Goal: Check status: Check status

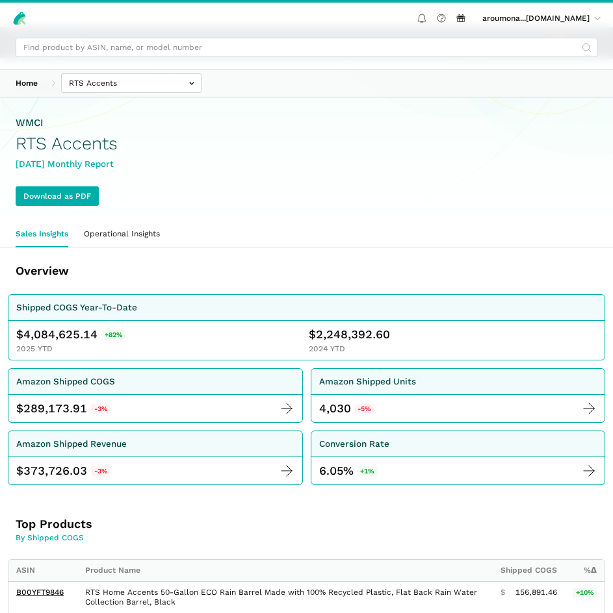
scroll to position [70, 0]
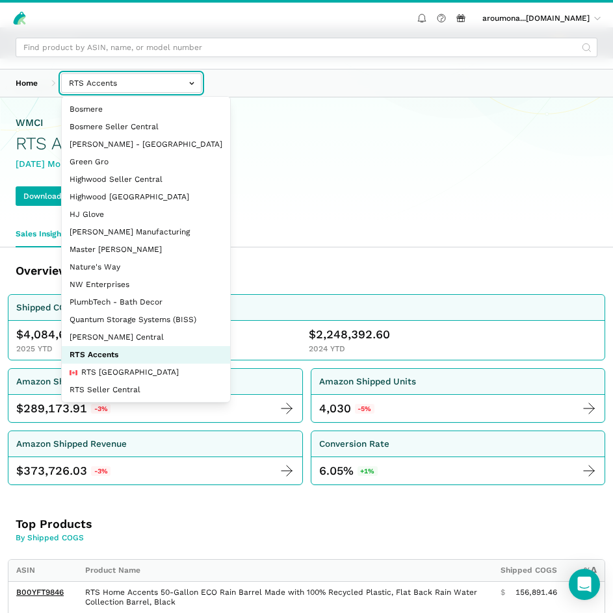
click at [105, 88] on input "text" at bounding box center [131, 82] width 140 height 19
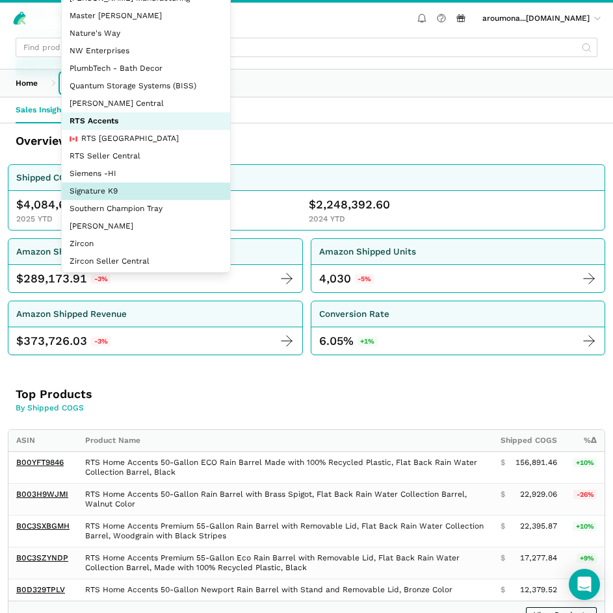
scroll to position [106, 0]
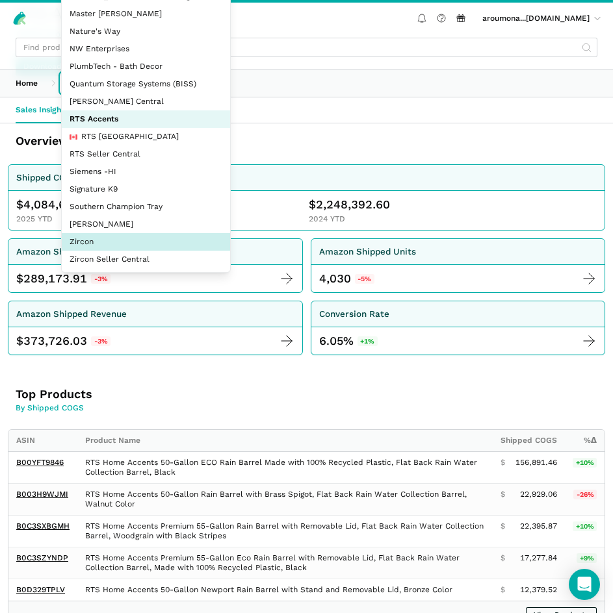
select select "DM38AQ3CPtVJ89bBDkVCzKzE"
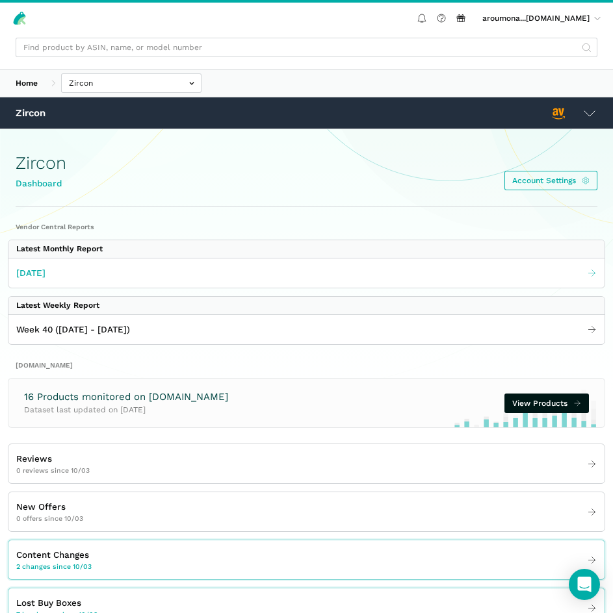
click at [157, 267] on link "[DATE]" at bounding box center [306, 272] width 596 height 21
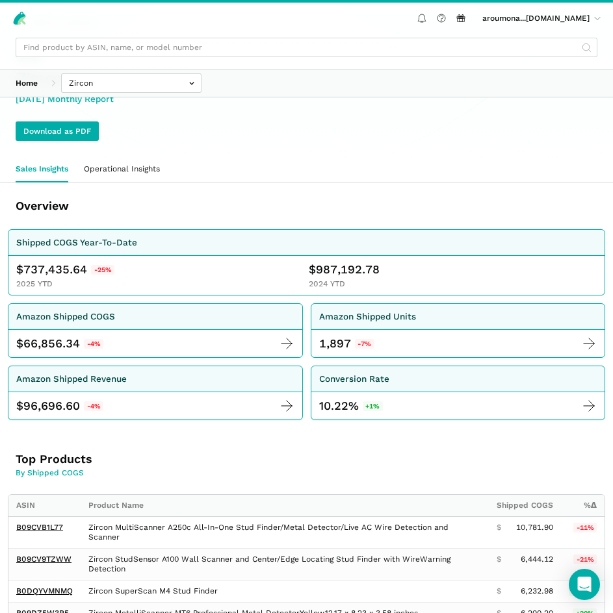
scroll to position [130, 0]
